Goal: Transaction & Acquisition: Purchase product/service

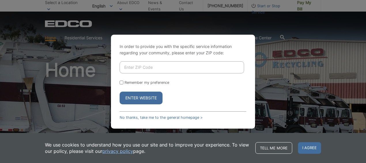
click at [134, 67] on input "Enter ZIP Code" at bounding box center [182, 67] width 125 height 12
type input "92029"
click at [121, 81] on input "Remember my preference" at bounding box center [122, 83] width 4 height 4
checkbox input "true"
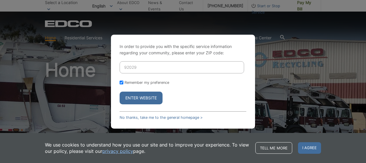
click at [147, 103] on button "Enter Website" at bounding box center [141, 97] width 43 height 13
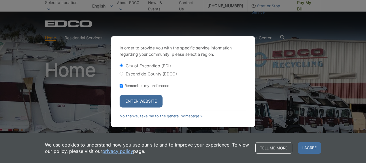
click at [122, 72] on input "Escondido County (EDCO)" at bounding box center [122, 74] width 4 height 4
radio input "true"
click at [141, 99] on button "Enter Website" at bounding box center [141, 101] width 43 height 13
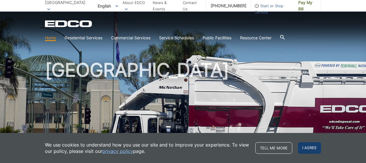
click at [307, 145] on span "I agree" at bounding box center [309, 148] width 23 height 12
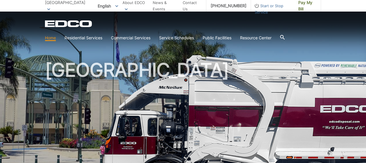
scroll to position [0, 0]
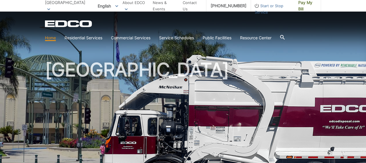
click at [177, 54] on div "[GEOGRAPHIC_DATA]" at bounding box center [183, 97] width 276 height 173
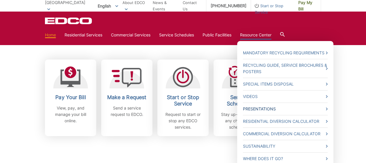
scroll to position [154, 0]
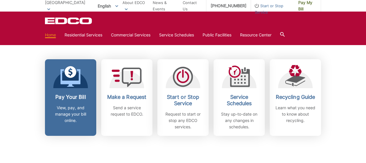
click at [78, 106] on p "View, pay, and manage your bill online." at bounding box center [70, 113] width 43 height 19
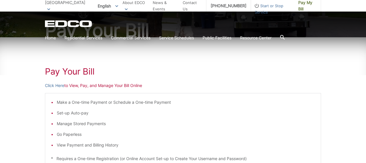
scroll to position [62, 0]
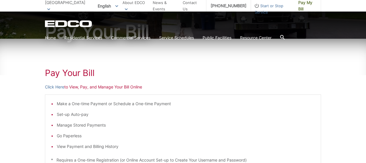
click at [101, 87] on p "Click Here to View, Pay, and Manage Your Bill Online" at bounding box center [183, 87] width 276 height 6
click at [53, 87] on link "Click Here" at bounding box center [54, 87] width 19 height 6
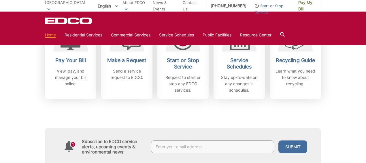
scroll to position [189, 0]
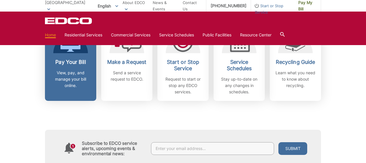
click at [64, 73] on p "View, pay, and manage your bill online." at bounding box center [70, 79] width 43 height 19
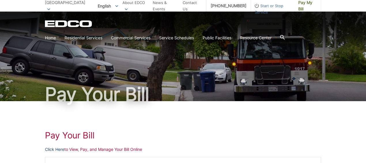
click at [56, 151] on link "Click Here" at bounding box center [54, 149] width 19 height 6
